Goal: Task Accomplishment & Management: Use online tool/utility

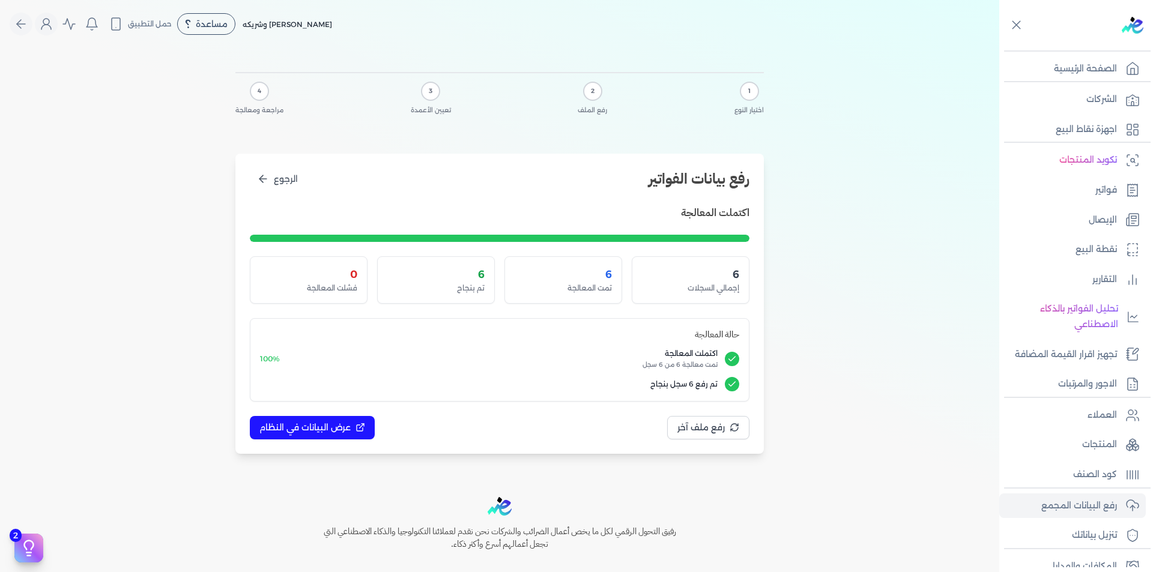
click at [1085, 98] on link "الشركات" at bounding box center [1073, 99] width 147 height 25
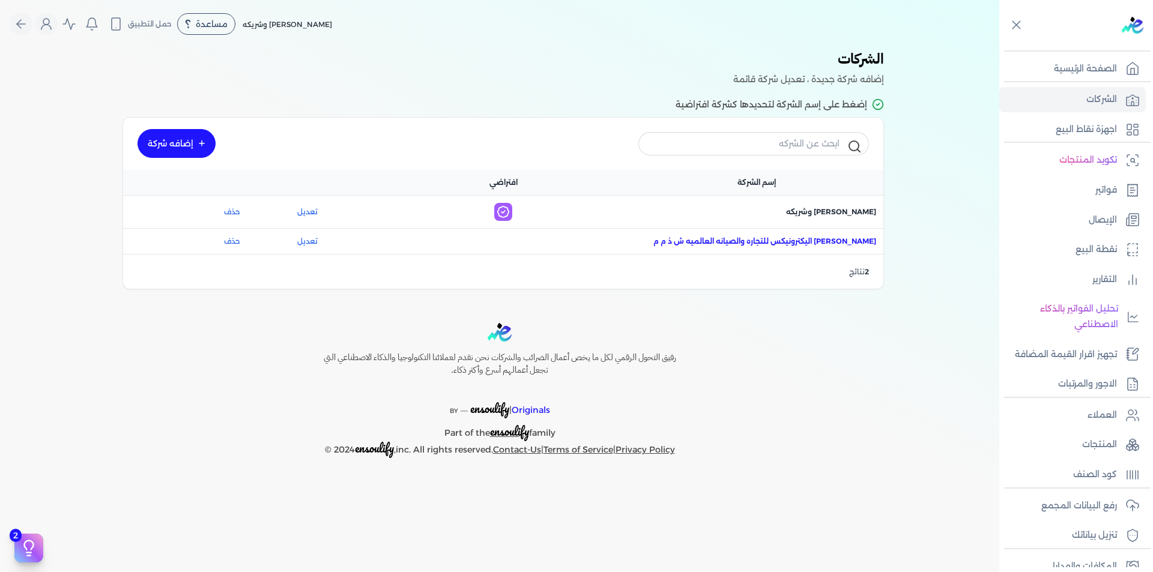
click at [794, 244] on span "اسم الشركة : [PERSON_NAME] اليكترونيكس للتجاره والصيانه العالميه ش ذ م م" at bounding box center [765, 241] width 223 height 11
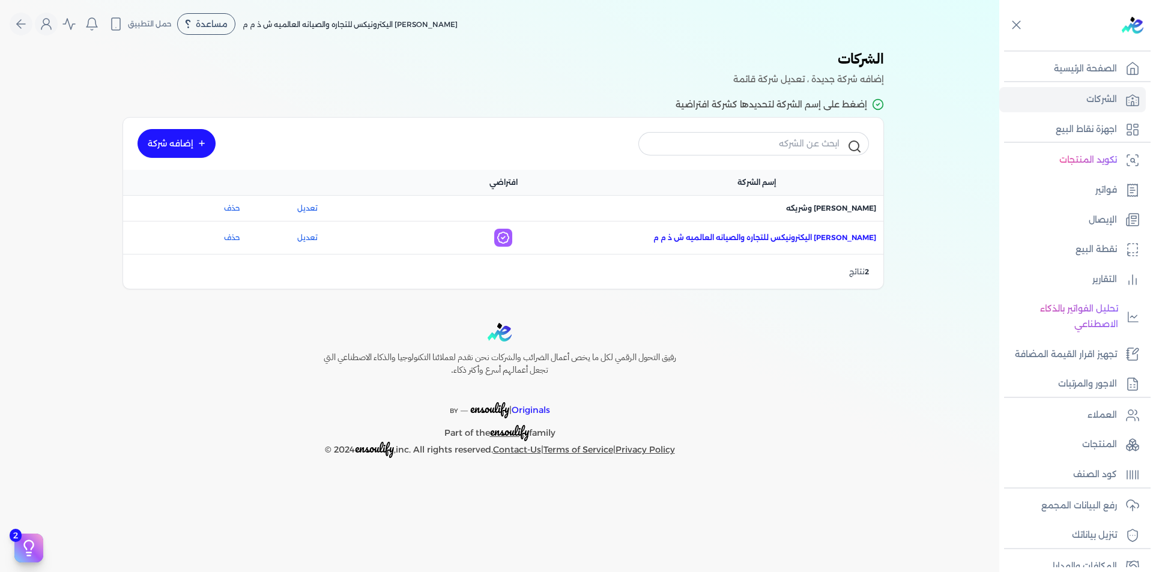
click at [851, 234] on span "اسم الشركة : [PERSON_NAME] اليكترونيكس للتجاره والصيانه العالميه ش ذ م م" at bounding box center [765, 237] width 223 height 11
click at [1097, 413] on p "العملاء" at bounding box center [1102, 416] width 29 height 16
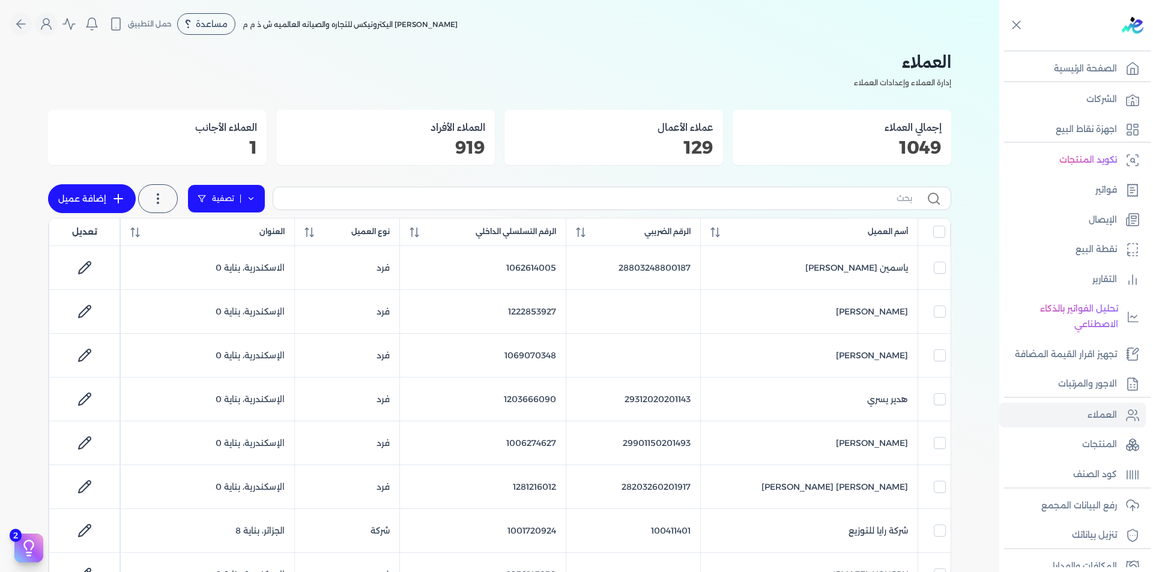
click at [262, 208] on link "تصفية" at bounding box center [226, 198] width 78 height 29
click at [244, 235] on button "اضافة تصفية" at bounding box center [235, 237] width 73 height 14
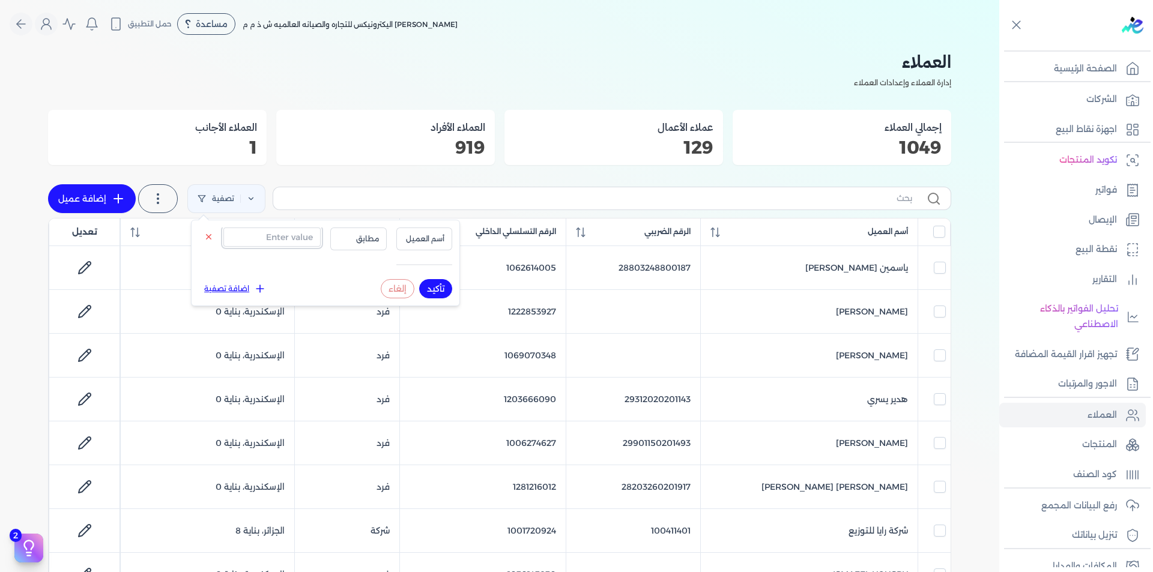
click at [278, 244] on input "text" at bounding box center [271, 237] width 97 height 19
paste input "1001199448"
type input "1001199448"
click at [420, 243] on span "أسم العميل" at bounding box center [424, 239] width 41 height 11
click at [423, 284] on li "الرقم التسلسلي الداخلي" at bounding box center [399, 287] width 91 height 11
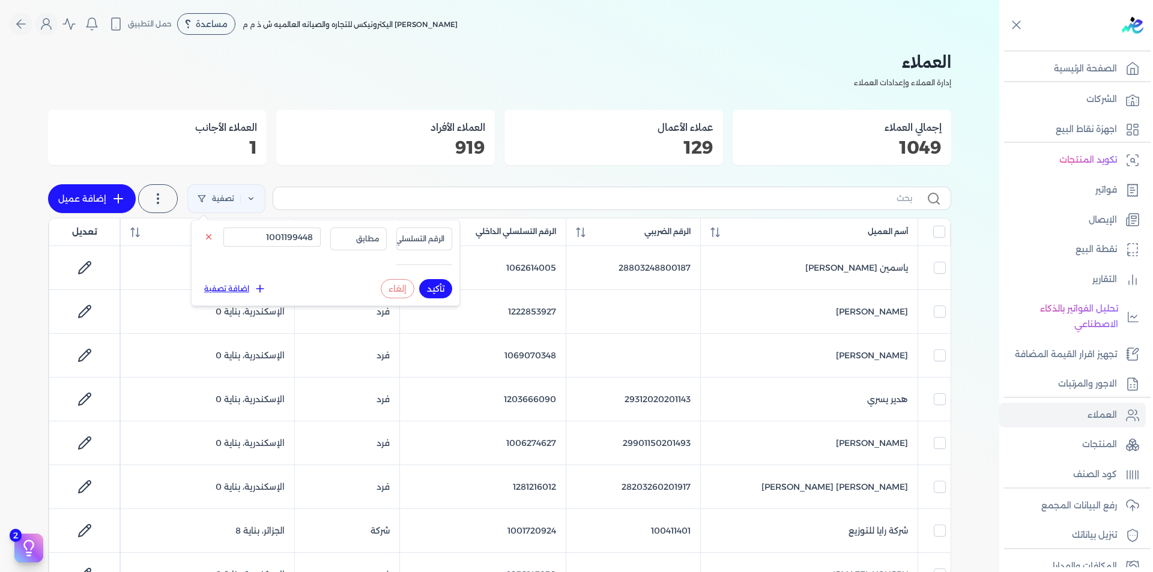
click at [442, 284] on button "تأكيد" at bounding box center [435, 288] width 33 height 19
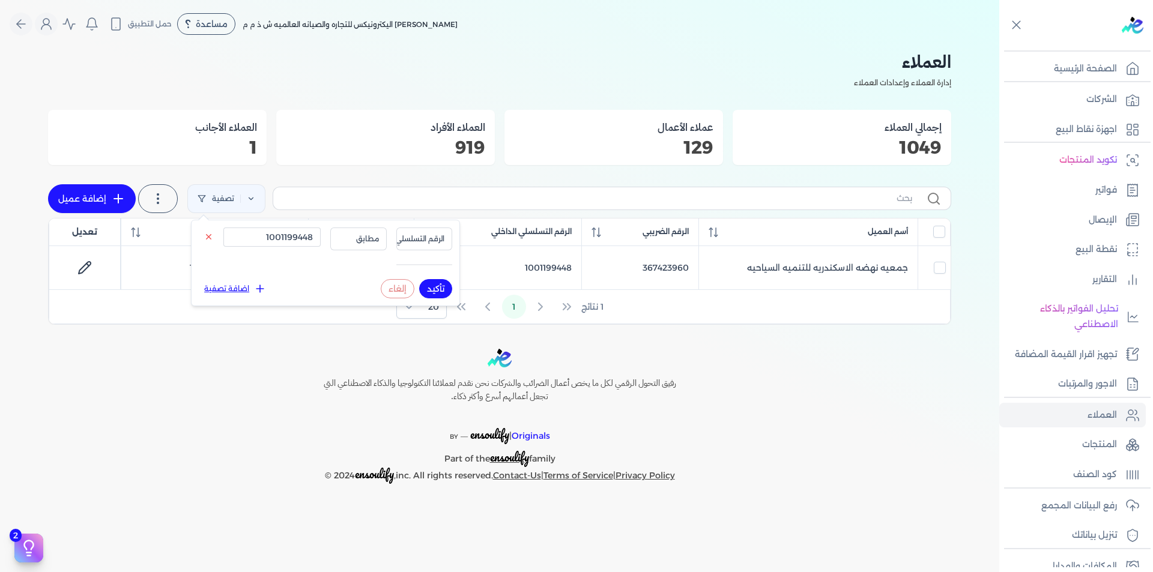
click at [792, 352] on div "رفيق التحول الرقمي لكل ما يخص أعمال الضرائب والشركات نحن نقدم لعملائنا التكنولو…" at bounding box center [500, 416] width 1000 height 135
click at [1060, 512] on p "رفع البيانات المجمع" at bounding box center [1080, 507] width 76 height 16
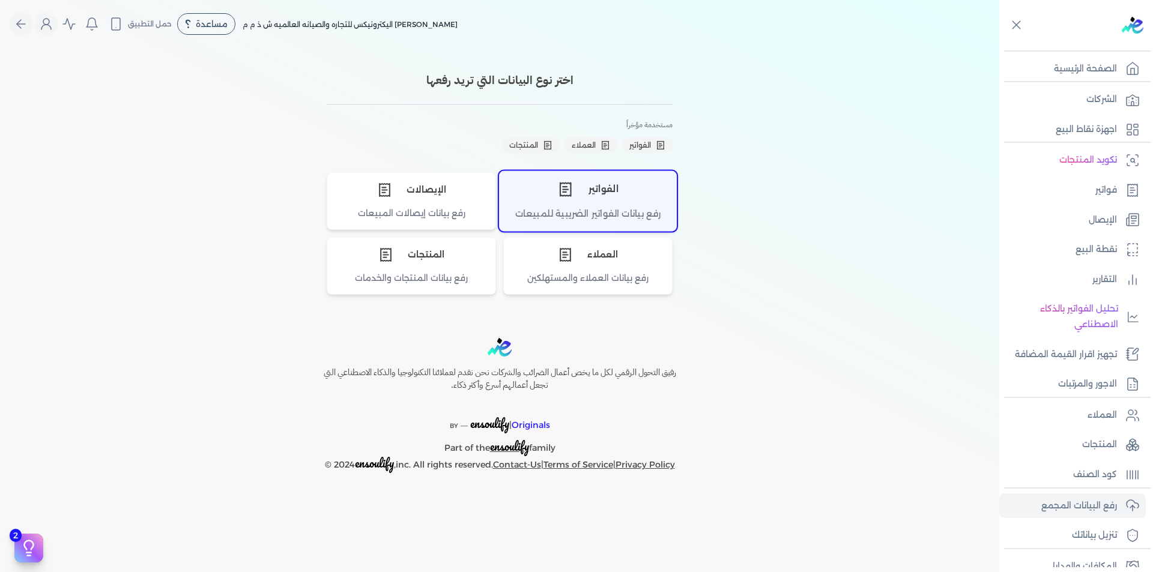
click at [624, 216] on div "رفع بيانات الفواتير الضريبية للمبيعات" at bounding box center [588, 218] width 177 height 23
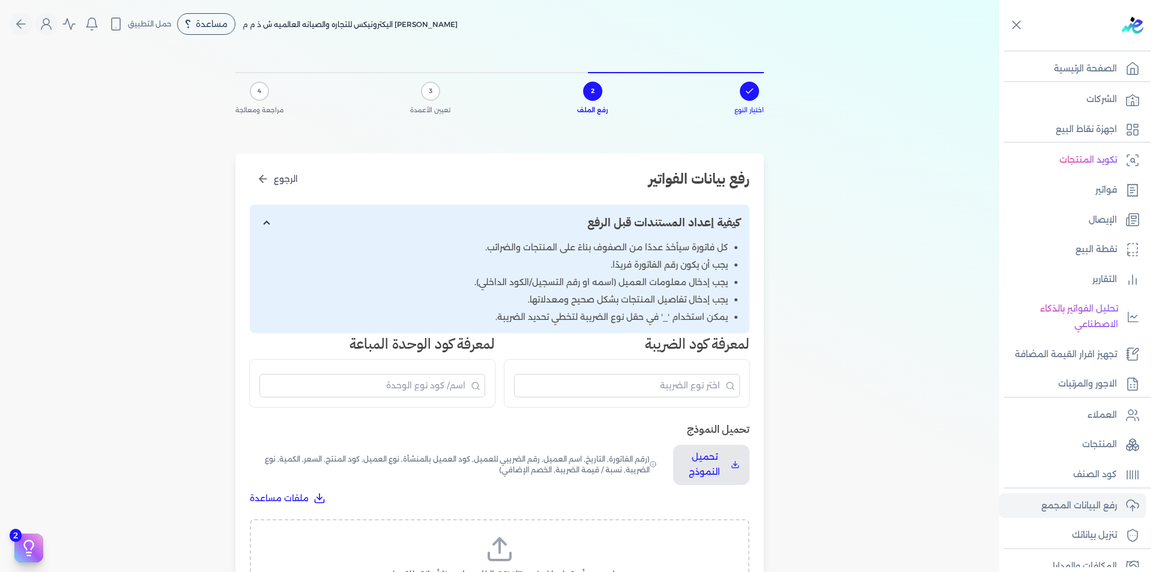
click at [536, 547] on label "اسحب وأسقط ملف CSV/Excel الخاص بك هنا أو انقر للتصفح (.csv أو .xlsx فقط)" at bounding box center [500, 566] width 469 height 62
click at [0, 0] on input "اسحب وأسقط ملف CSV/Excel الخاص بك هنا أو انقر للتصفح (.csv أو .xlsx فقط)" at bounding box center [0, 0] width 0 height 0
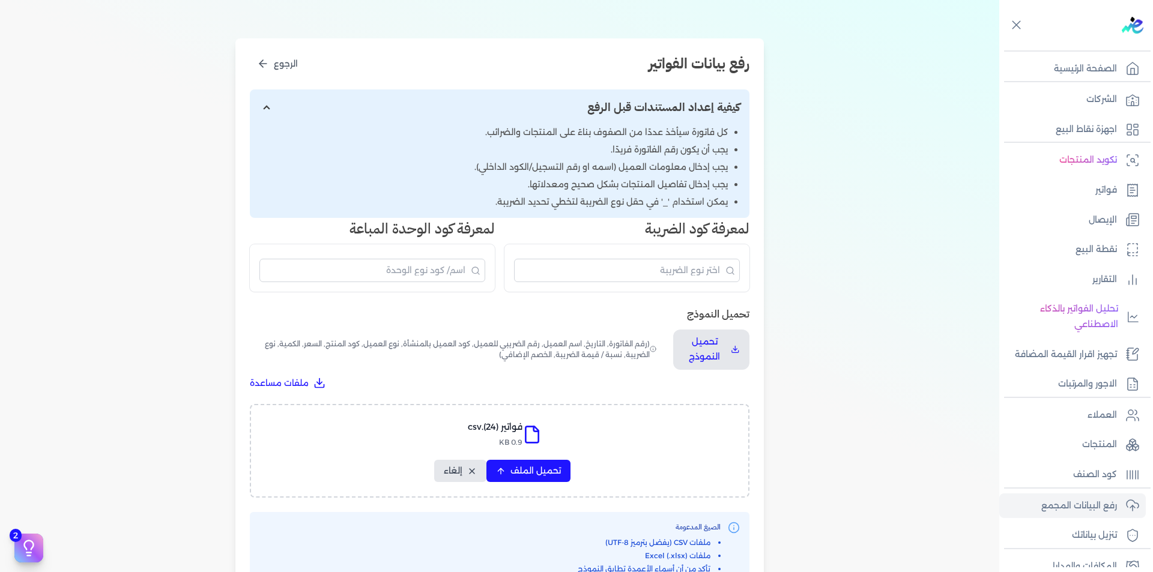
scroll to position [357, 0]
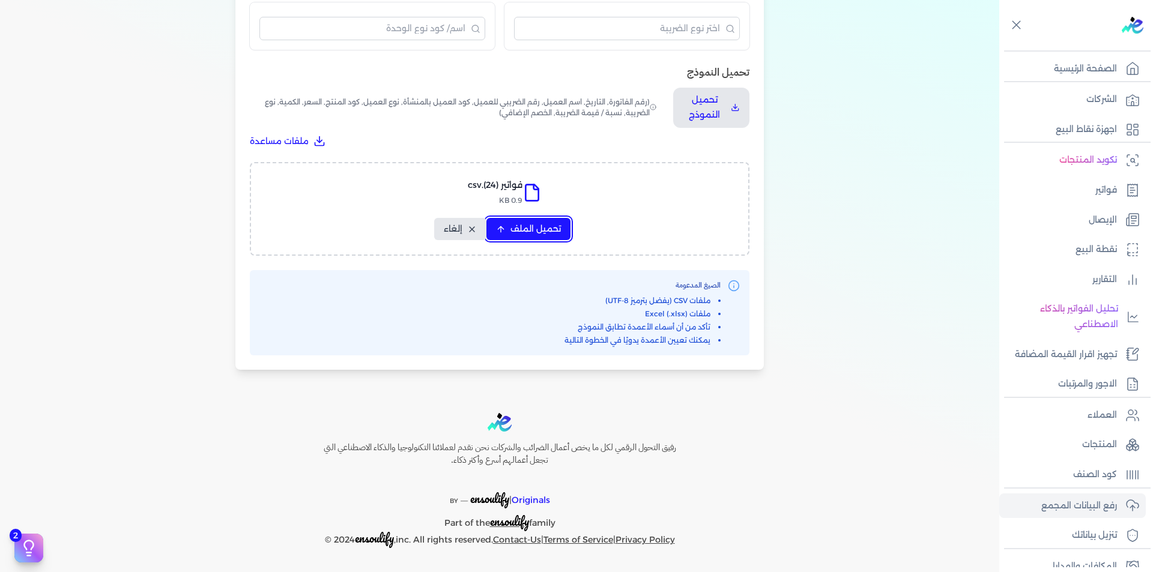
click at [527, 235] on span "تحميل الملف" at bounding box center [536, 229] width 50 height 13
select select "رقم الفاتورة"
select select "التاريخ"
select select "أسم العميل"
select select "الرقم الضريبي"
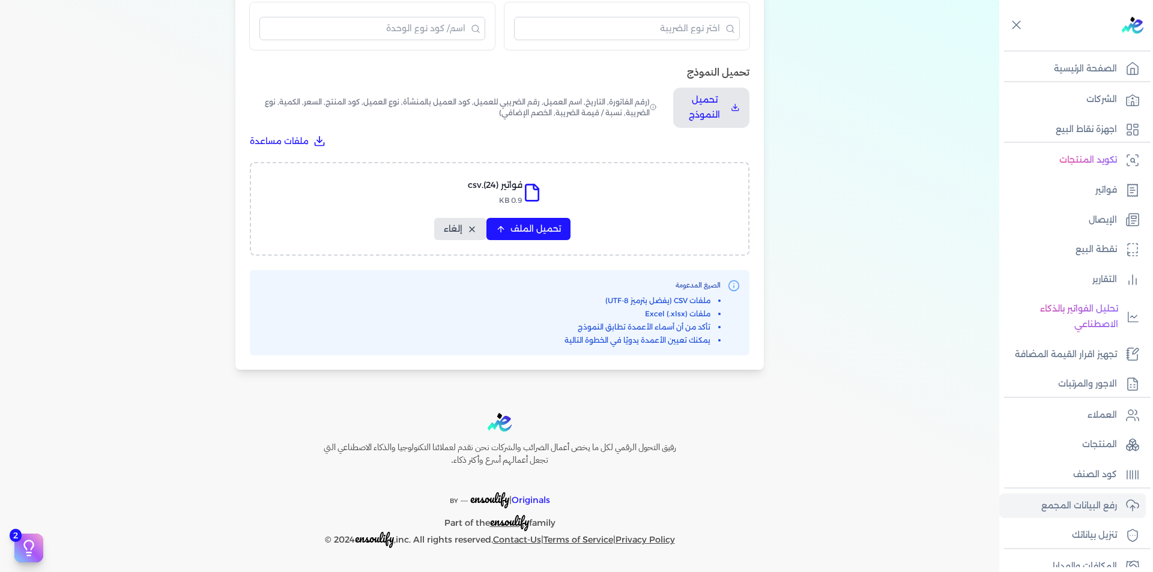
select select "نوع العميل"
select select "الرقم التسلسلي الداخلي"
select select "وصف البند"
select select "سيريال المنتج"
select select "السعر"
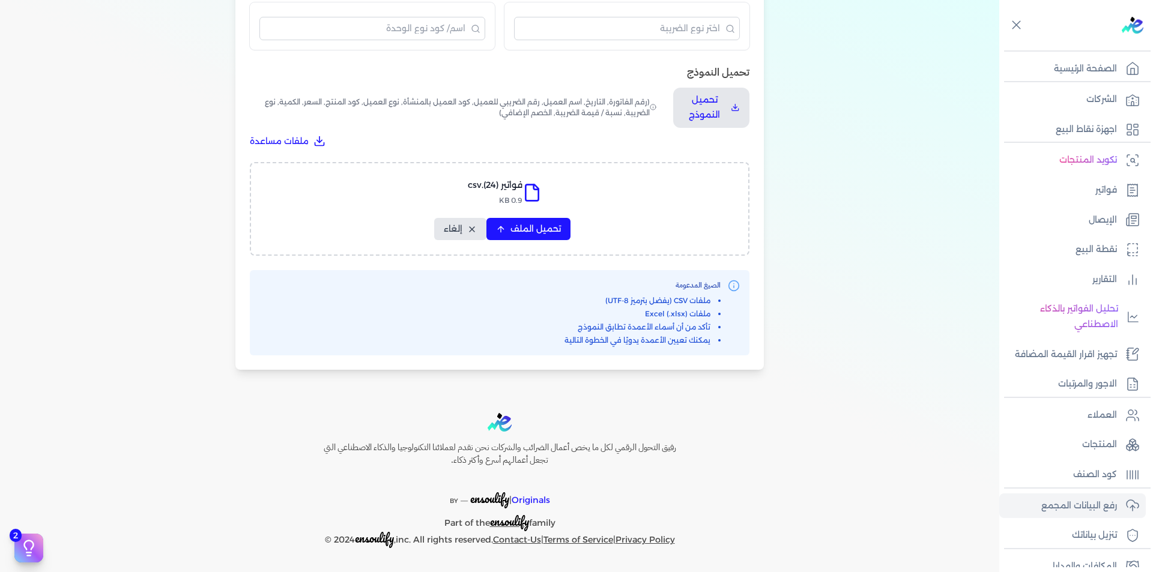
select select "الكمية"
select select "نوع الضريبة"
select select "نسبة / قيمة الضريبة"
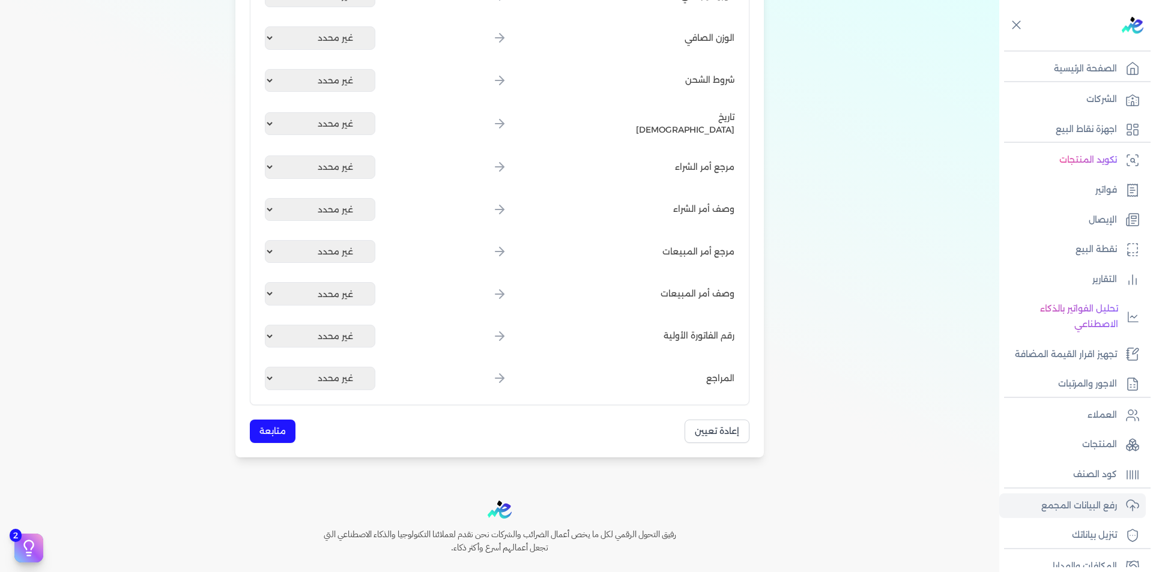
scroll to position [1401, 0]
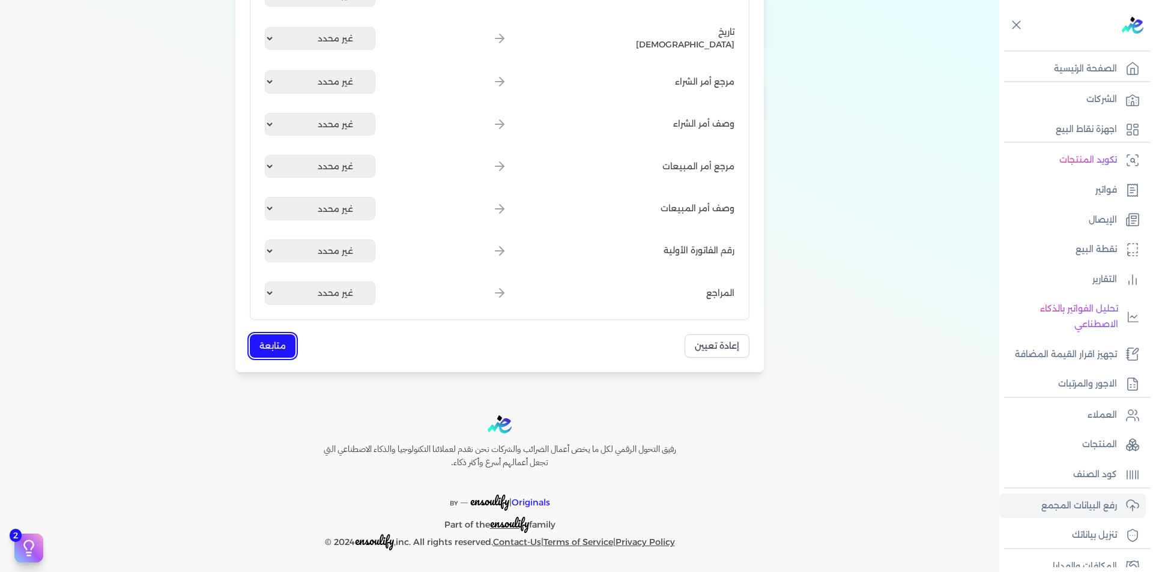
click at [283, 349] on button "متابعة" at bounding box center [273, 346] width 46 height 23
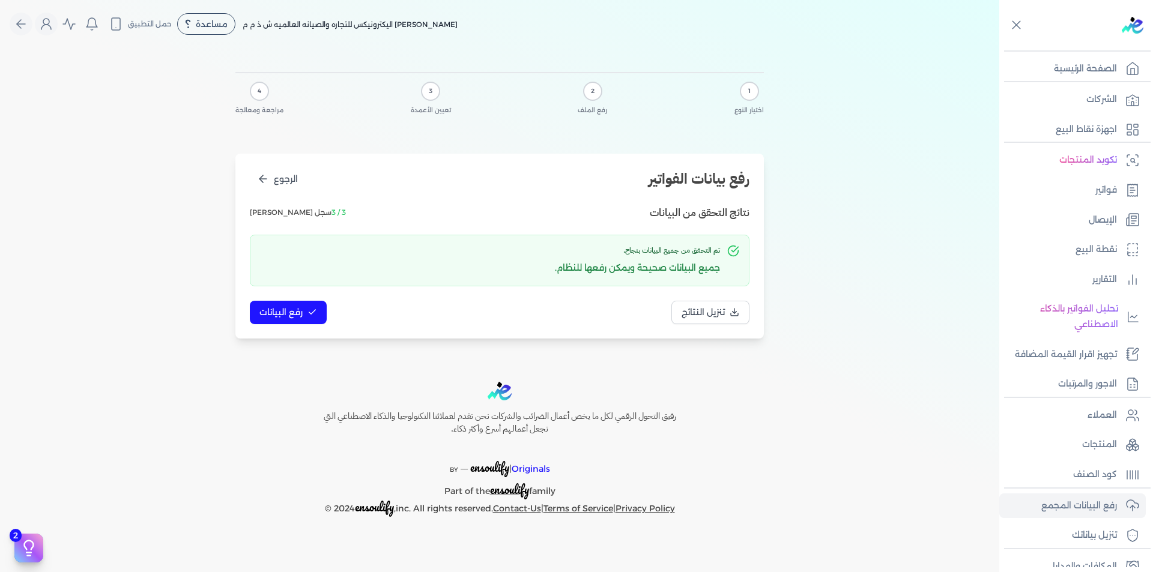
scroll to position [0, 0]
click at [320, 306] on button "رفع البيانات" at bounding box center [288, 312] width 77 height 23
